Goal: Find contact information: Find contact information

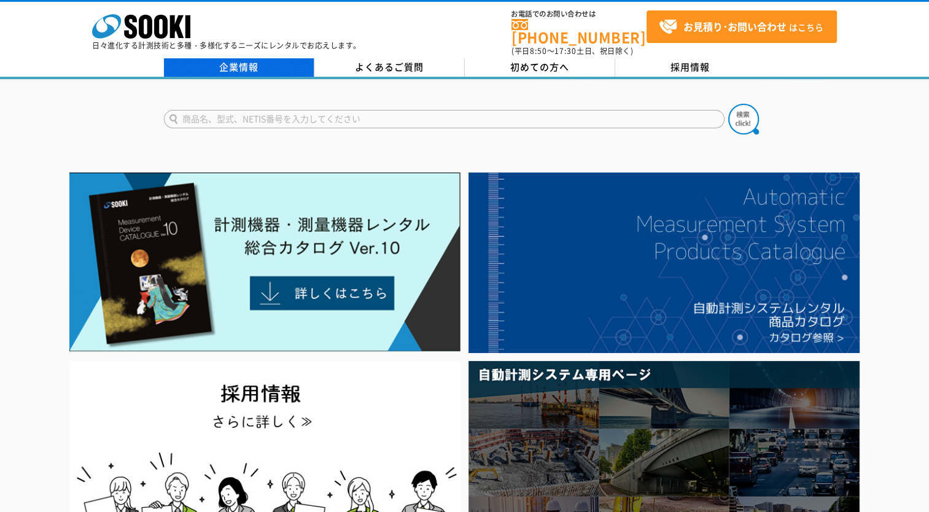
click at [215, 60] on link "企業情報" at bounding box center [239, 67] width 150 height 18
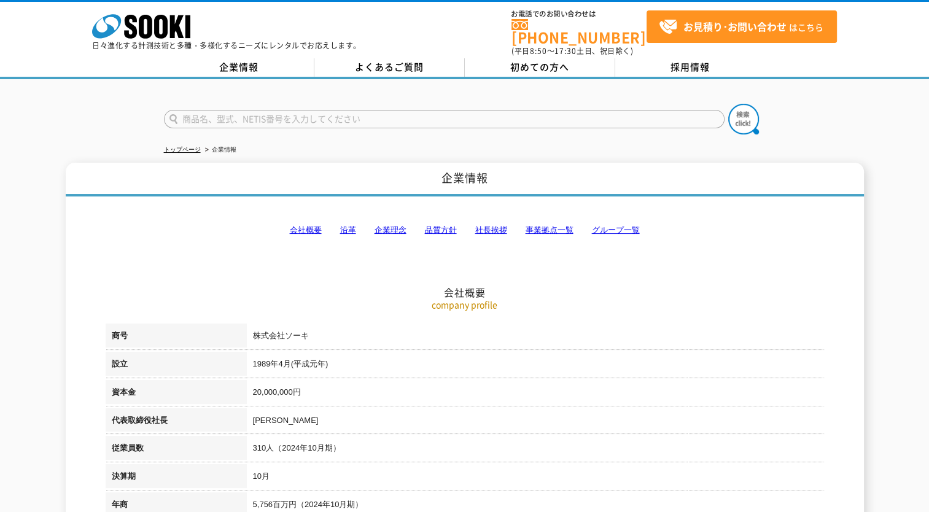
click at [548, 225] on link "事業拠点一覧" at bounding box center [549, 229] width 48 height 9
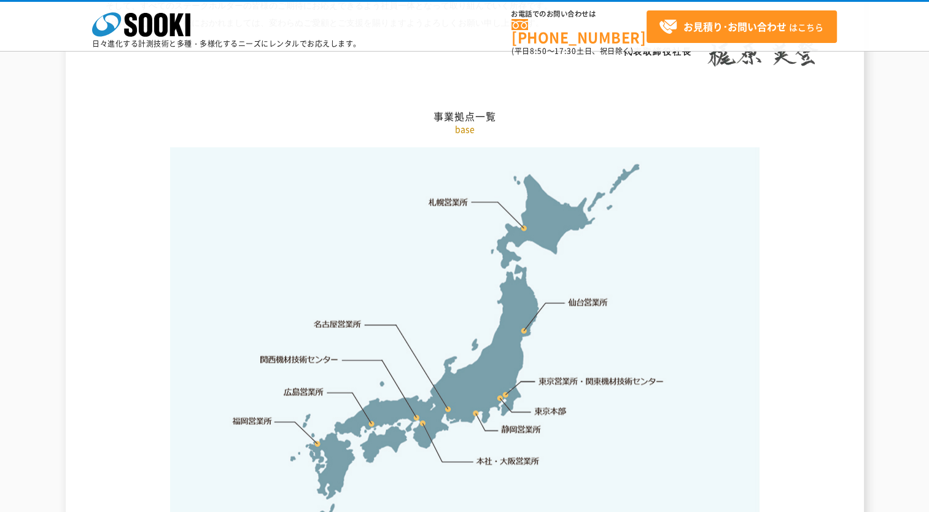
scroll to position [2464, 0]
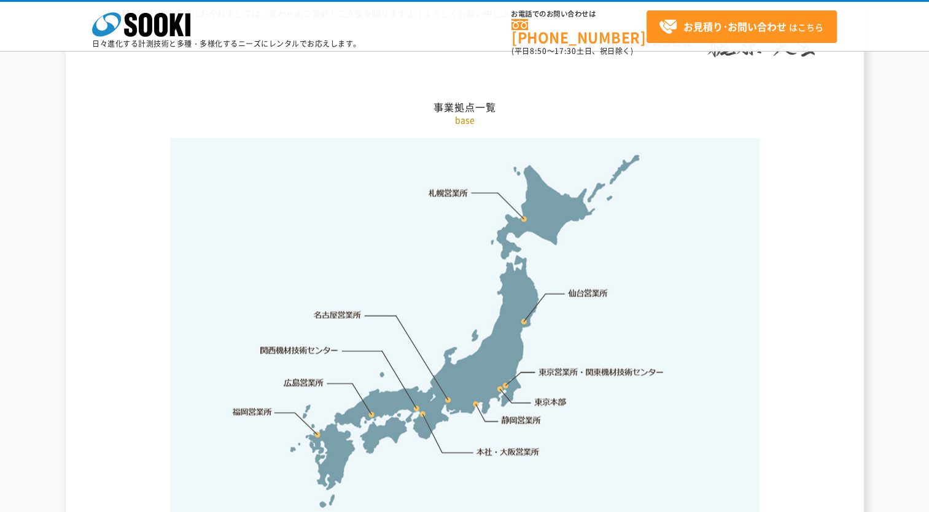
click at [591, 366] on link "東京営業所・関東機材技術センター" at bounding box center [602, 372] width 126 height 12
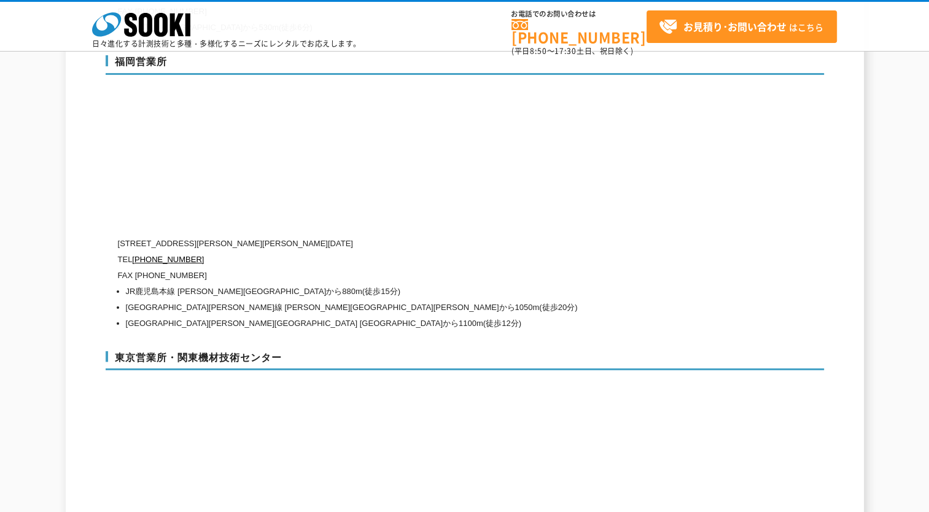
scroll to position [5183, 0]
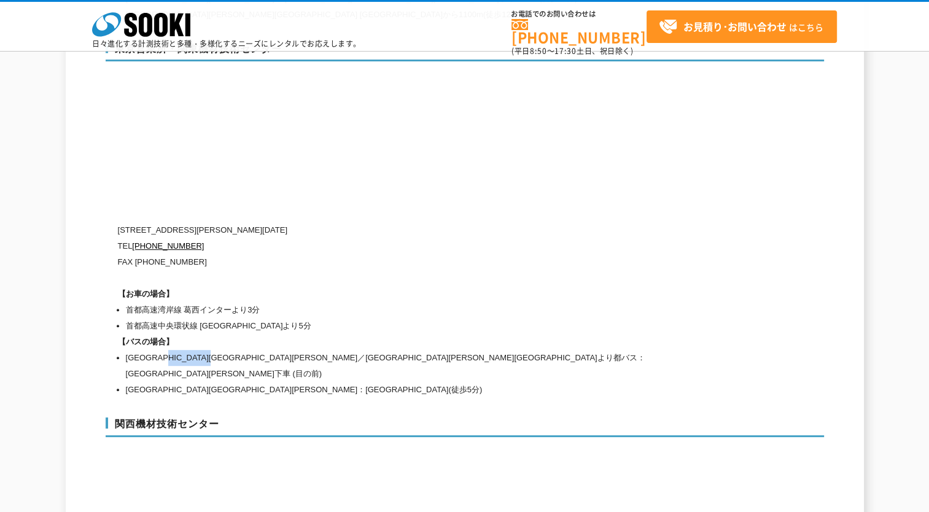
drag, startPoint x: 190, startPoint y: 327, endPoint x: 271, endPoint y: 328, distance: 81.0
click at [271, 350] on li "[GEOGRAPHIC_DATA][GEOGRAPHIC_DATA][PERSON_NAME]／[GEOGRAPHIC_DATA][PERSON_NAME][…" at bounding box center [416, 366] width 581 height 32
drag, startPoint x: 317, startPoint y: 327, endPoint x: 404, endPoint y: 322, distance: 87.3
click at [404, 350] on li "[GEOGRAPHIC_DATA][GEOGRAPHIC_DATA][PERSON_NAME]／[GEOGRAPHIC_DATA][PERSON_NAME][…" at bounding box center [416, 366] width 581 height 32
copy li "中央卸売市場[PERSON_NAME][GEOGRAPHIC_DATA]"
